Goal: Transaction & Acquisition: Purchase product/service

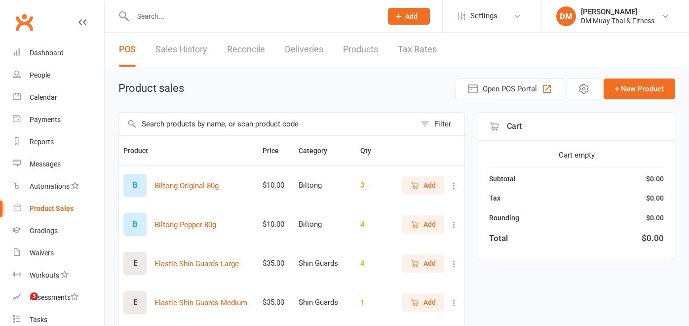
select select "100"
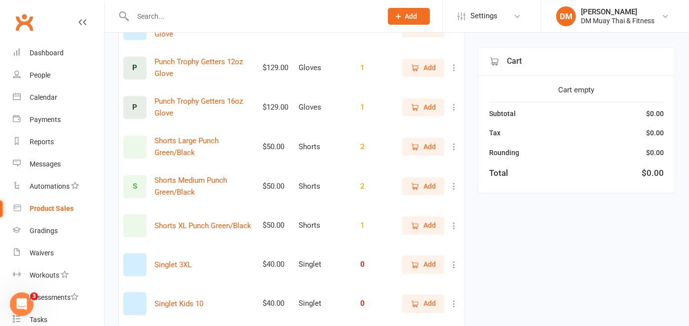
scroll to position [1481, 0]
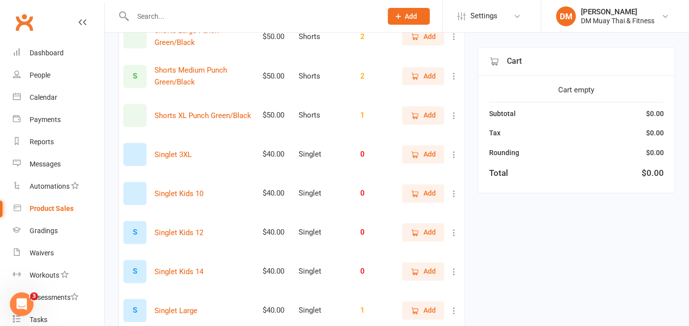
click at [433, 85] on button "Add" at bounding box center [423, 76] width 42 height 18
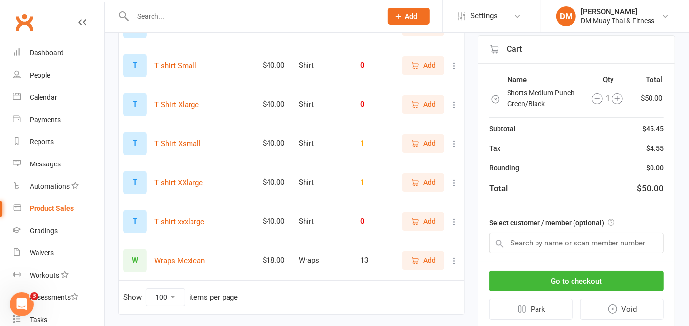
scroll to position [2157, 0]
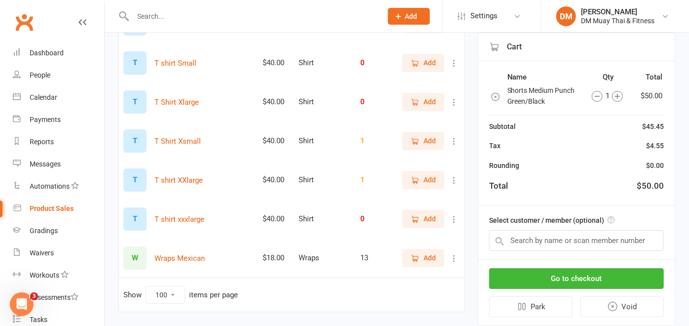
click at [415, 29] on span "Add" at bounding box center [423, 23] width 25 height 11
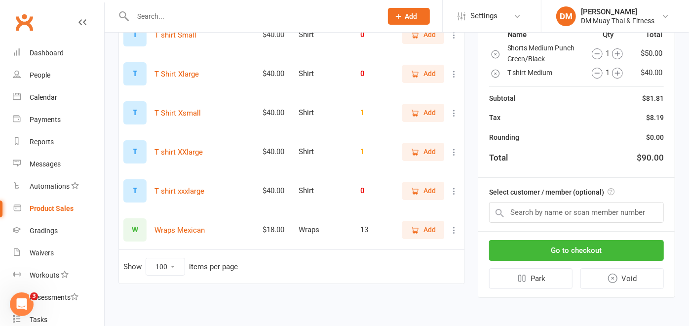
scroll to position [2267, 0]
click at [563, 223] on input "text" at bounding box center [576, 212] width 175 height 21
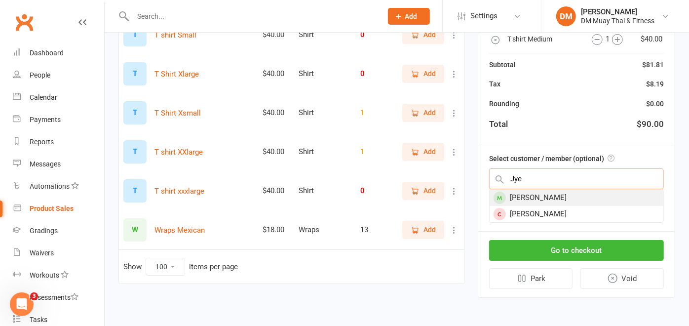
type input "Jye"
click at [557, 206] on div "[PERSON_NAME]" at bounding box center [577, 198] width 174 height 16
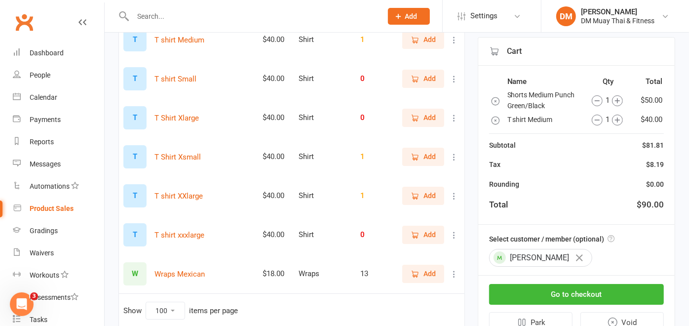
scroll to position [2157, 0]
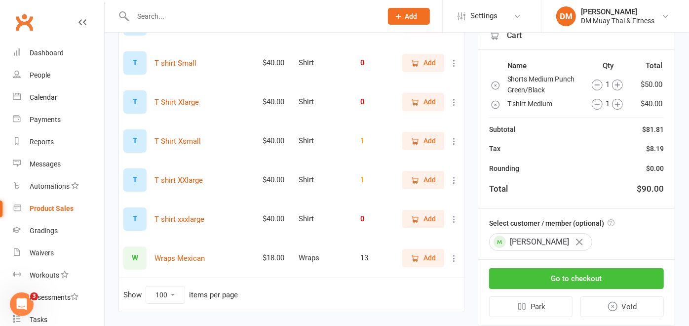
click at [608, 289] on button "Go to checkout" at bounding box center [576, 278] width 175 height 21
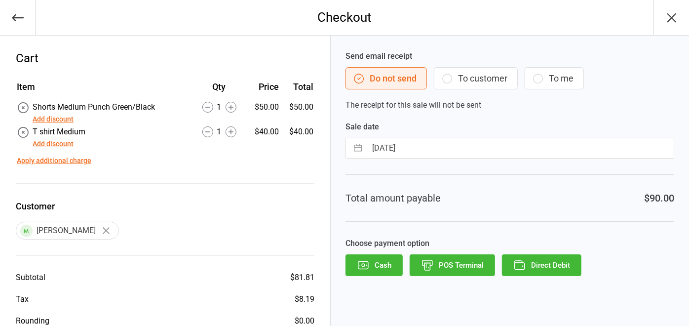
click at [371, 259] on button "Cash" at bounding box center [374, 265] width 57 height 22
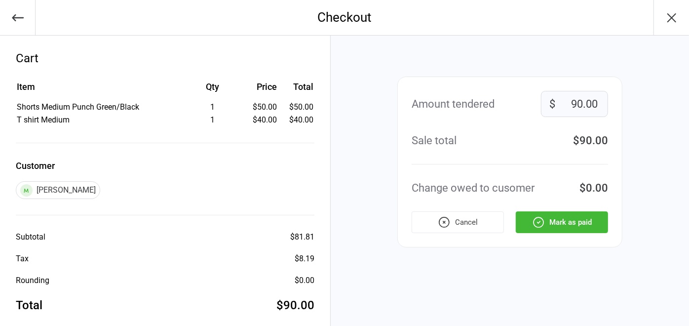
click at [558, 211] on button "Mark as paid" at bounding box center [562, 222] width 92 height 22
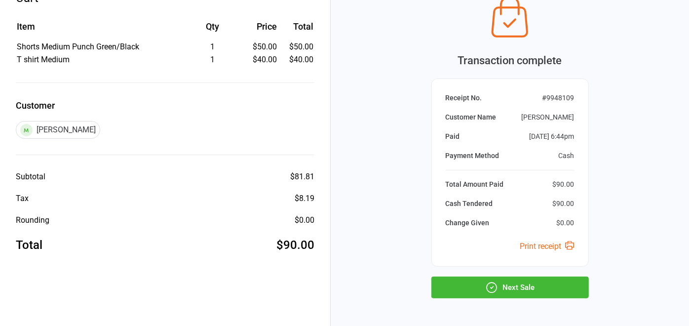
scroll to position [96, 0]
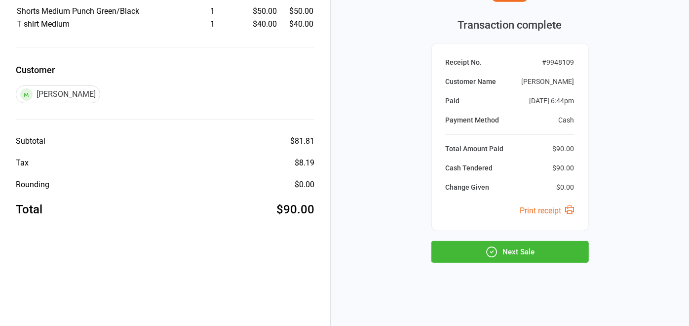
click at [525, 245] on button "Next Sale" at bounding box center [509, 252] width 157 height 22
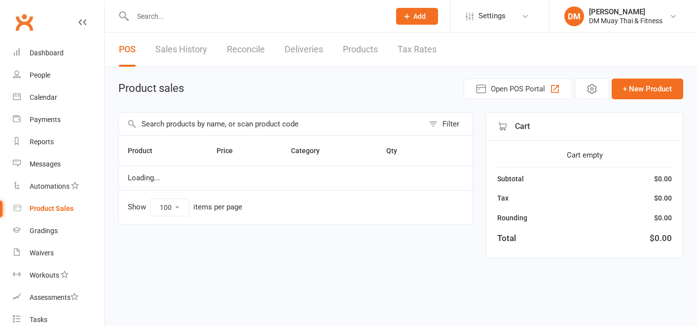
select select "100"
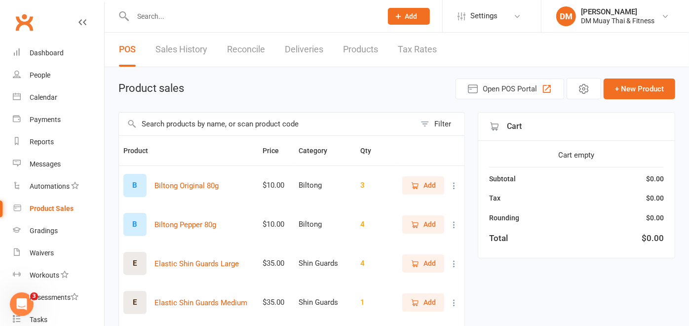
click at [248, 45] on link "Reconcile" at bounding box center [246, 50] width 38 height 34
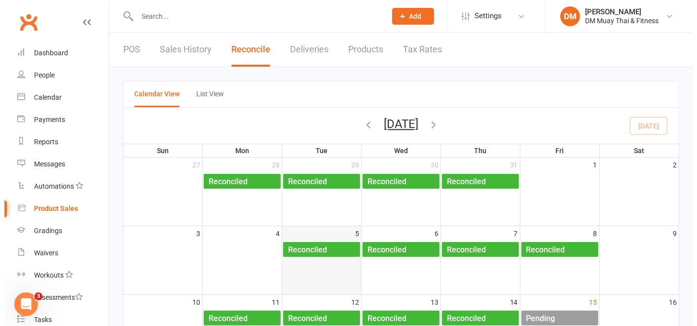
scroll to position [164, 0]
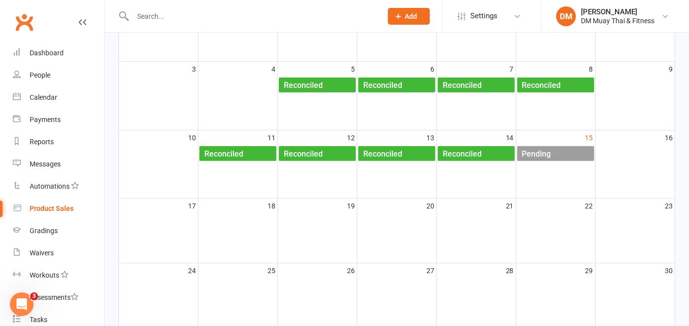
click at [546, 153] on div "Pending" at bounding box center [537, 154] width 30 height 16
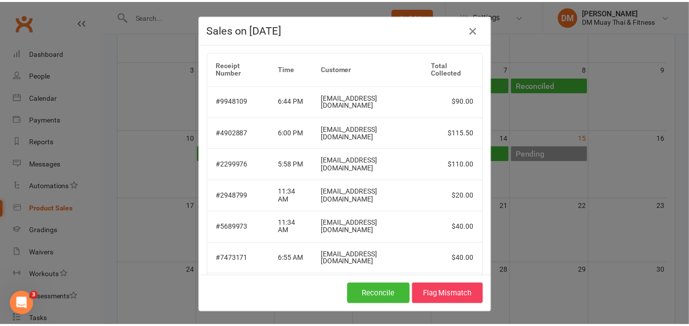
scroll to position [43, 0]
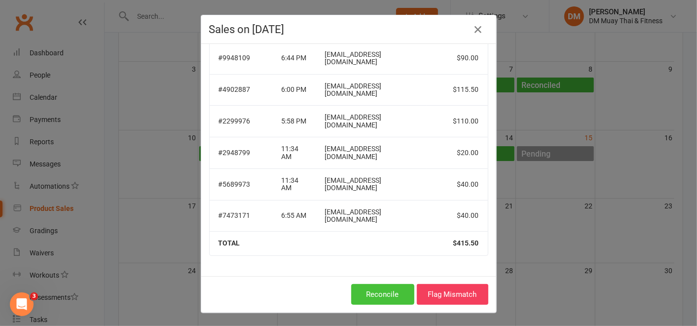
click at [399, 289] on button "Reconcile" at bounding box center [382, 294] width 63 height 21
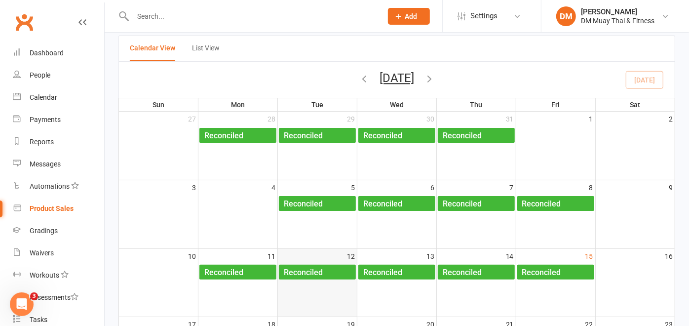
scroll to position [0, 0]
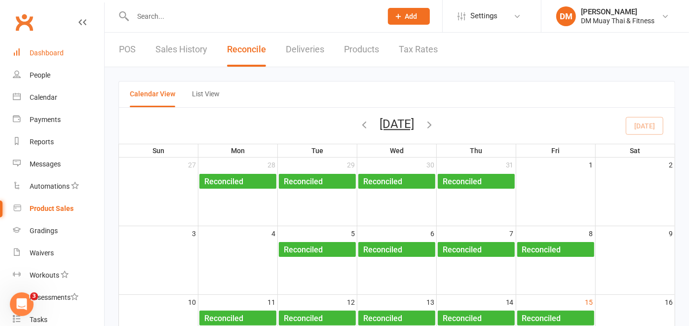
click at [66, 51] on link "Dashboard" at bounding box center [58, 53] width 91 height 22
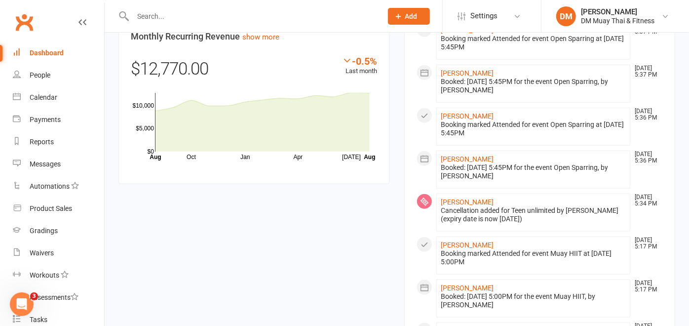
scroll to position [773, 0]
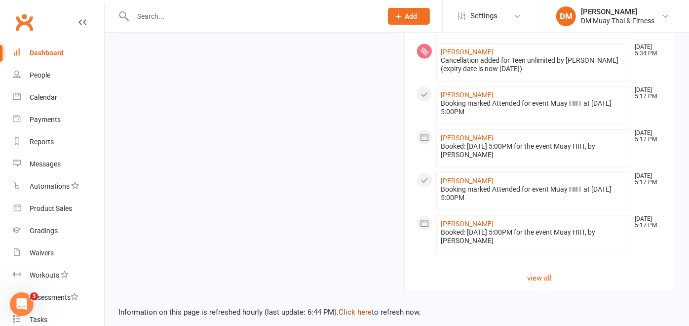
click at [357, 308] on link "Click here" at bounding box center [355, 312] width 33 height 9
click at [354, 308] on link "Click here" at bounding box center [355, 312] width 33 height 9
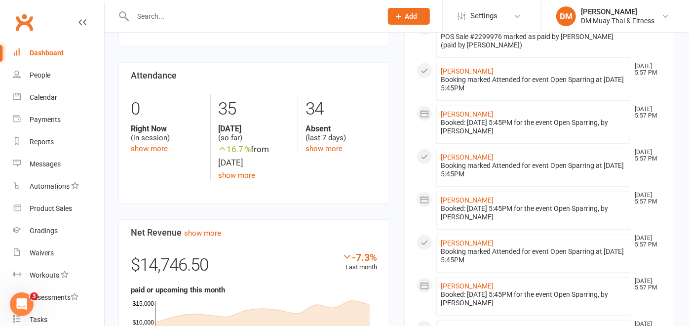
scroll to position [115, 0]
